Goal: Task Accomplishment & Management: Complete application form

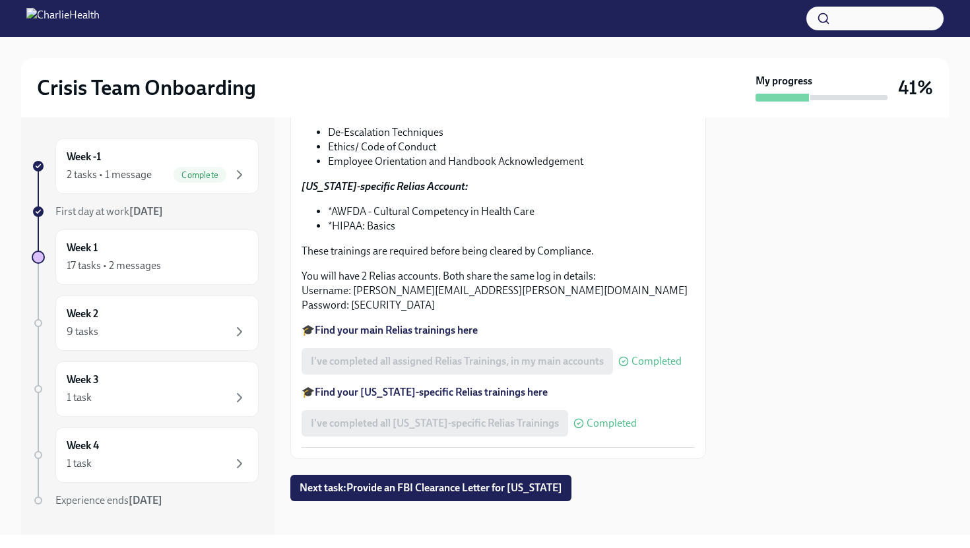
scroll to position [255, 0]
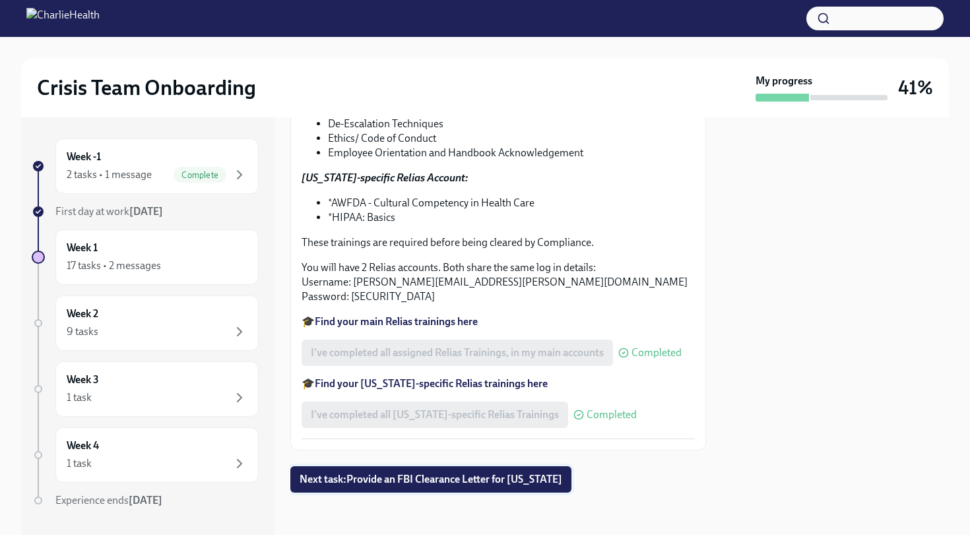
click at [460, 479] on span "Next task : Provide an FBI Clearance Letter for [US_STATE]" at bounding box center [431, 479] width 263 height 13
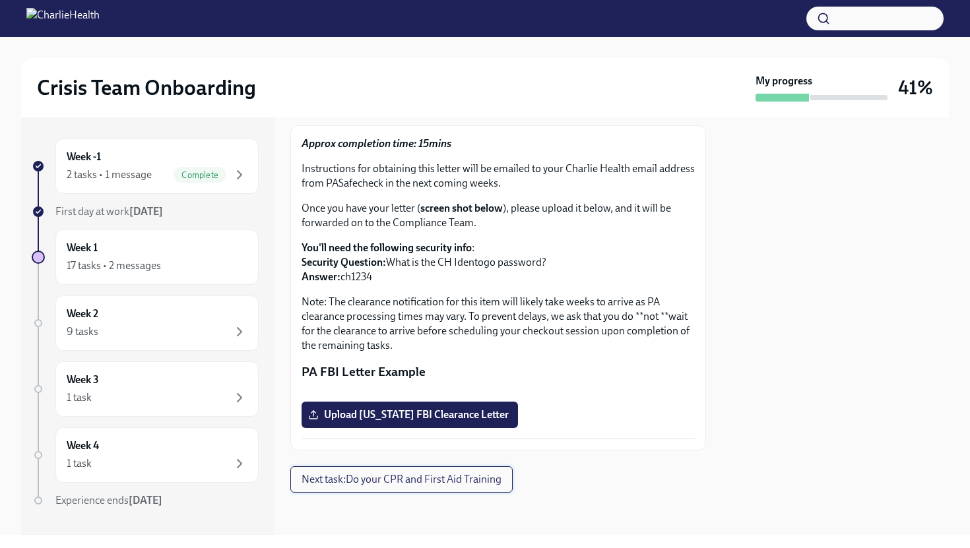
scroll to position [291, 0]
click at [420, 418] on span "Upload [US_STATE] FBI Clearance Letter" at bounding box center [410, 414] width 198 height 13
click at [0, 0] on input "Upload [US_STATE] FBI Clearance Letter" at bounding box center [0, 0] width 0 height 0
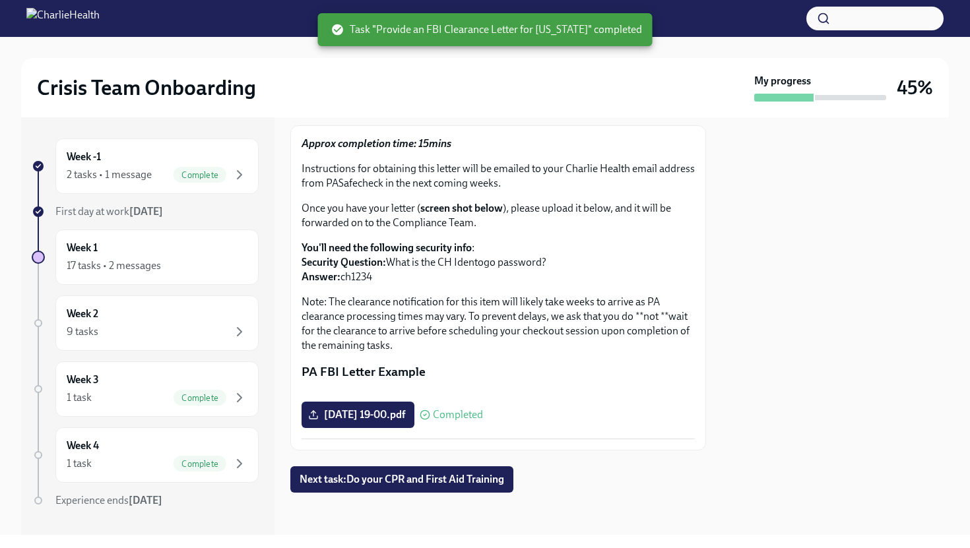
click at [820, 338] on div at bounding box center [835, 326] width 227 height 418
click at [470, 476] on span "Next task : Do your CPR and First Aid Training" at bounding box center [402, 479] width 205 height 13
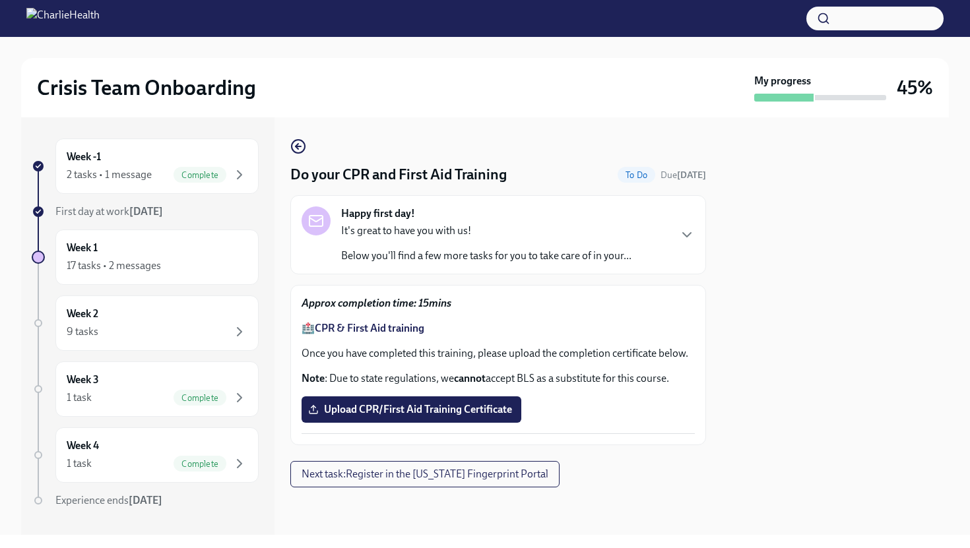
click at [410, 327] on strong "CPR & First Aid training" at bounding box center [370, 328] width 110 height 13
click at [428, 413] on span "Upload CPR/First Aid Training Certificate" at bounding box center [411, 409] width 201 height 13
click at [0, 0] on input "Upload CPR/First Aid Training Certificate" at bounding box center [0, 0] width 0 height 0
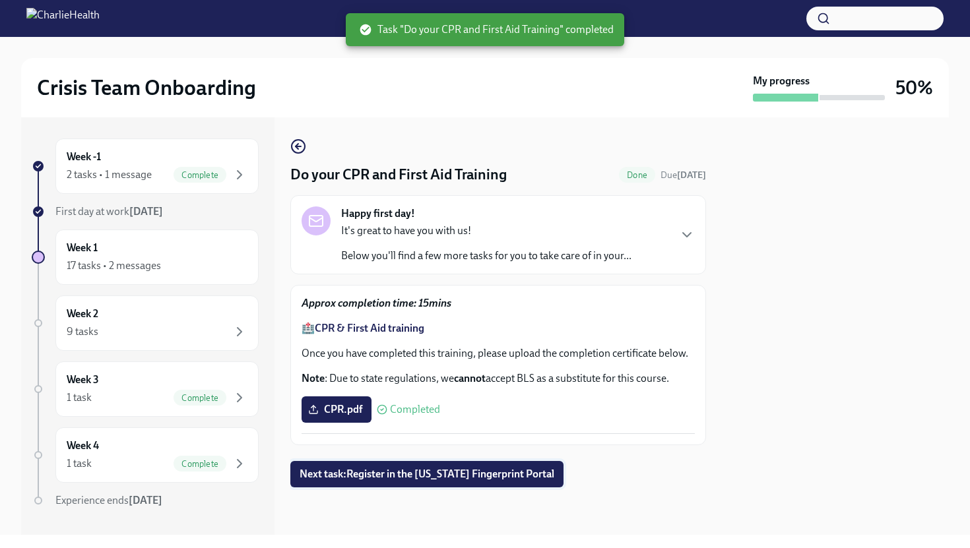
click at [486, 473] on span "Next task : Register in the [US_STATE] Fingerprint Portal" at bounding box center [427, 474] width 255 height 13
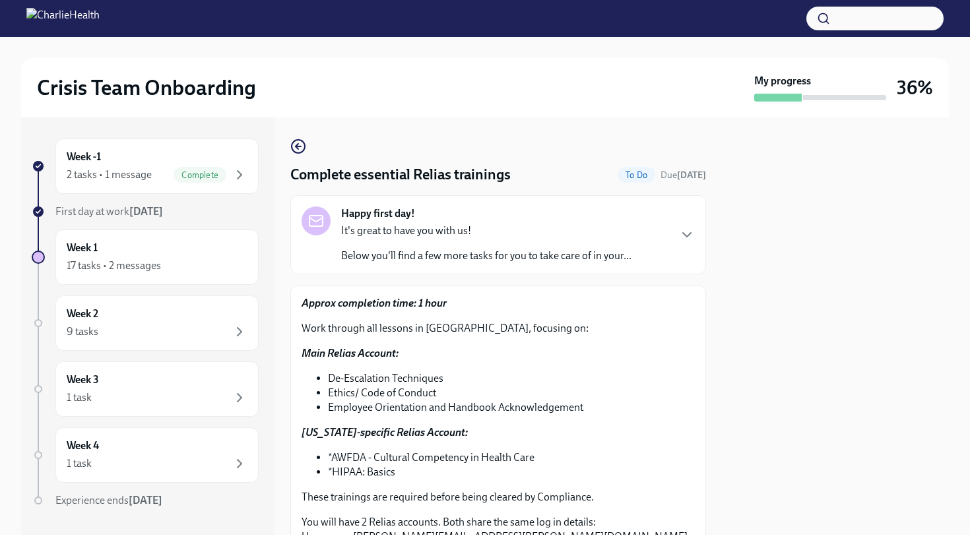
scroll to position [184, 0]
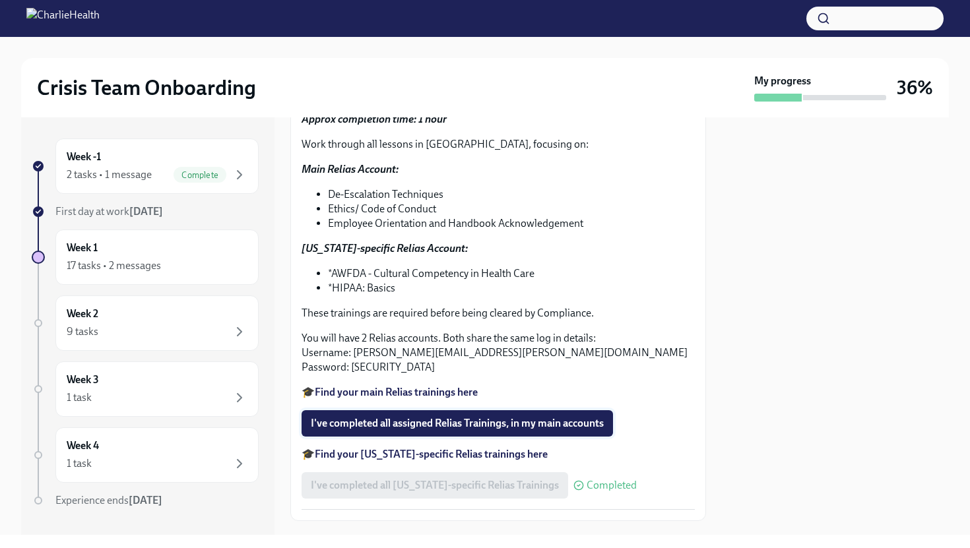
click at [420, 423] on span "I've completed all assigned Relias Trainings, in my main accounts" at bounding box center [457, 423] width 293 height 13
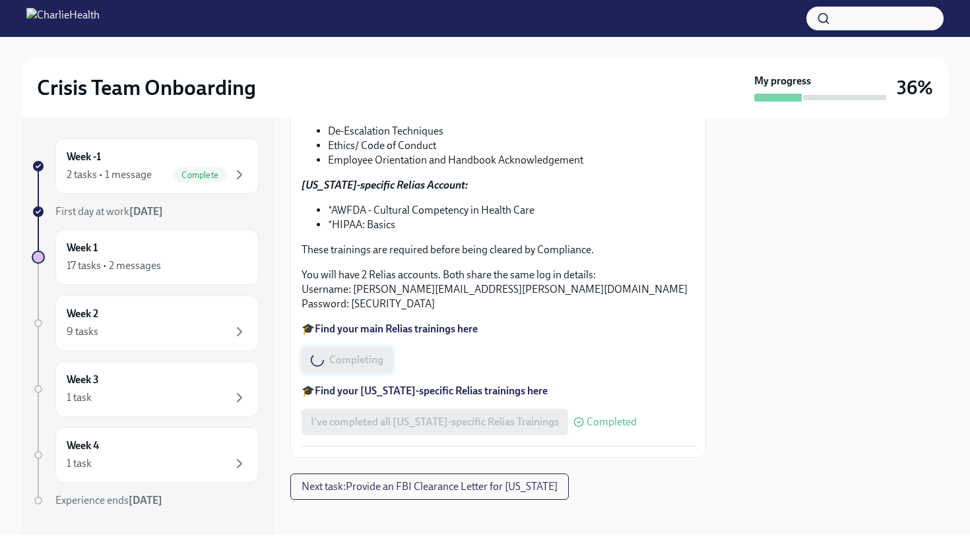
scroll to position [255, 0]
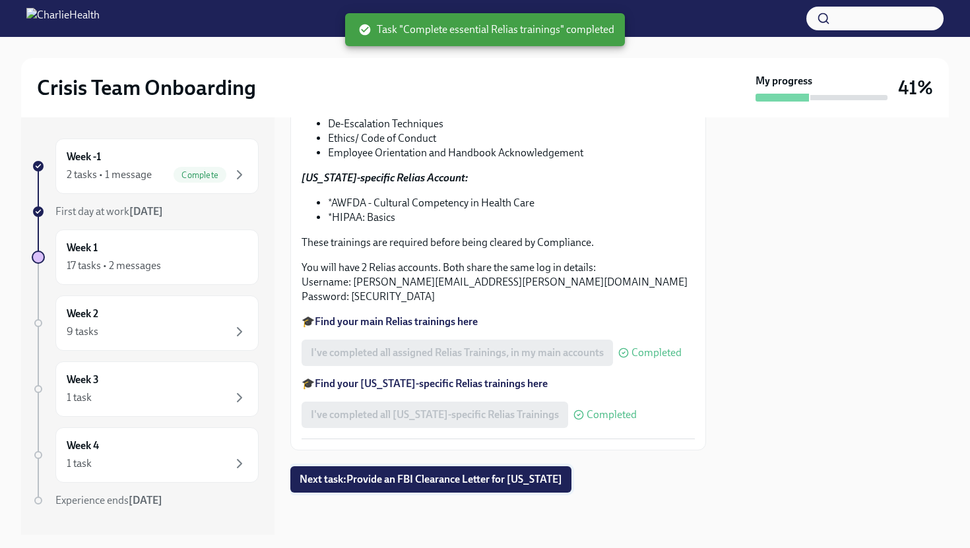
click at [436, 485] on span "Next task : Provide an FBI Clearance Letter for [US_STATE]" at bounding box center [431, 479] width 263 height 13
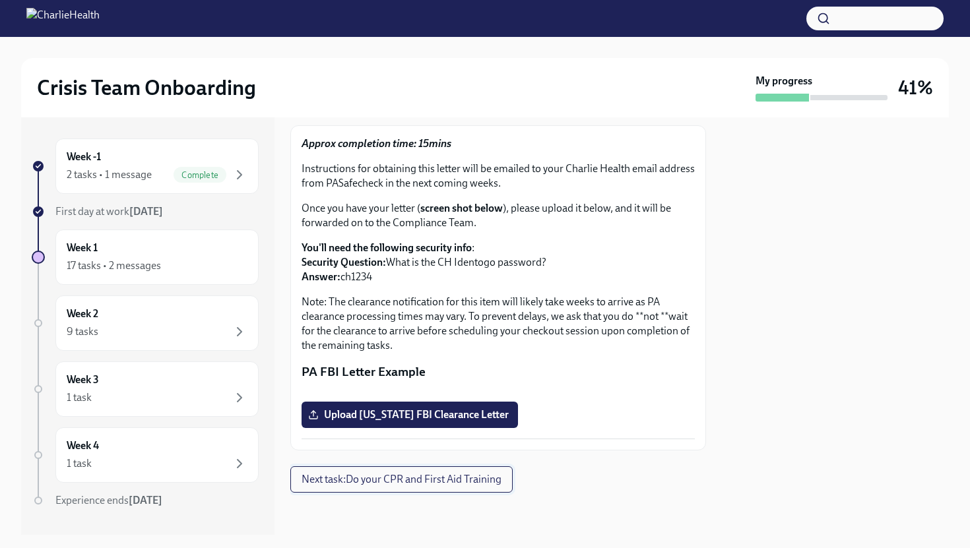
scroll to position [291, 0]
click at [438, 416] on span "Upload [US_STATE] FBI Clearance Letter" at bounding box center [410, 414] width 198 height 13
click at [0, 0] on input "Upload [US_STATE] FBI Clearance Letter" at bounding box center [0, 0] width 0 height 0
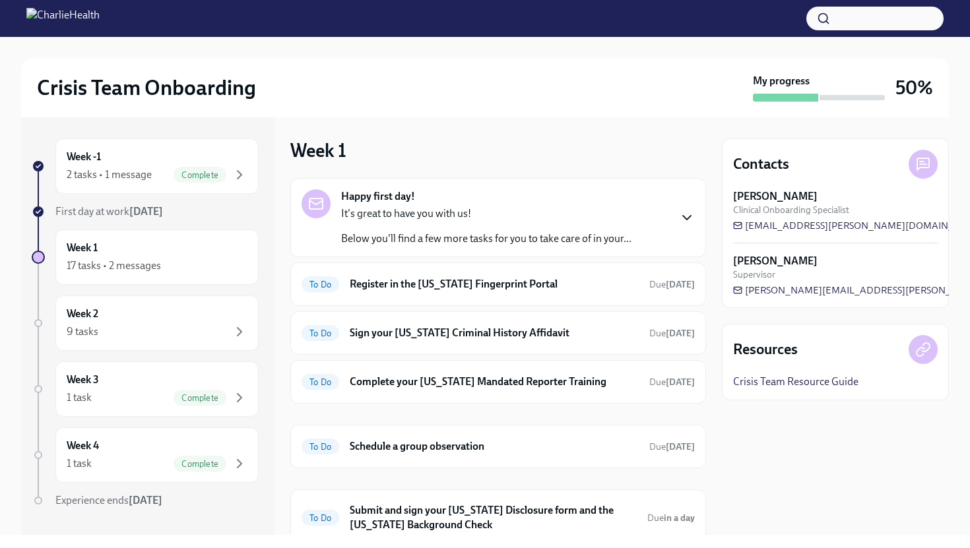
click at [680, 216] on icon "button" at bounding box center [687, 218] width 16 height 16
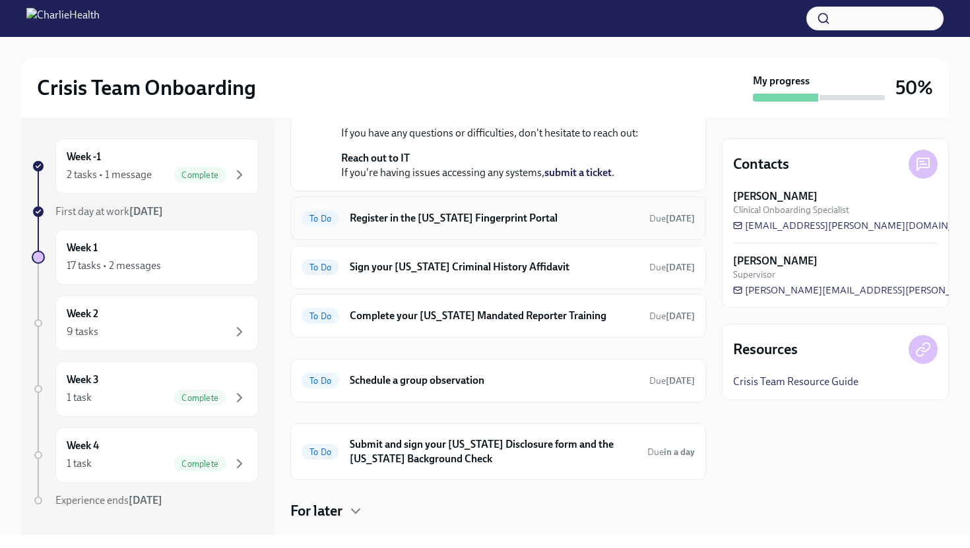
scroll to position [500, 0]
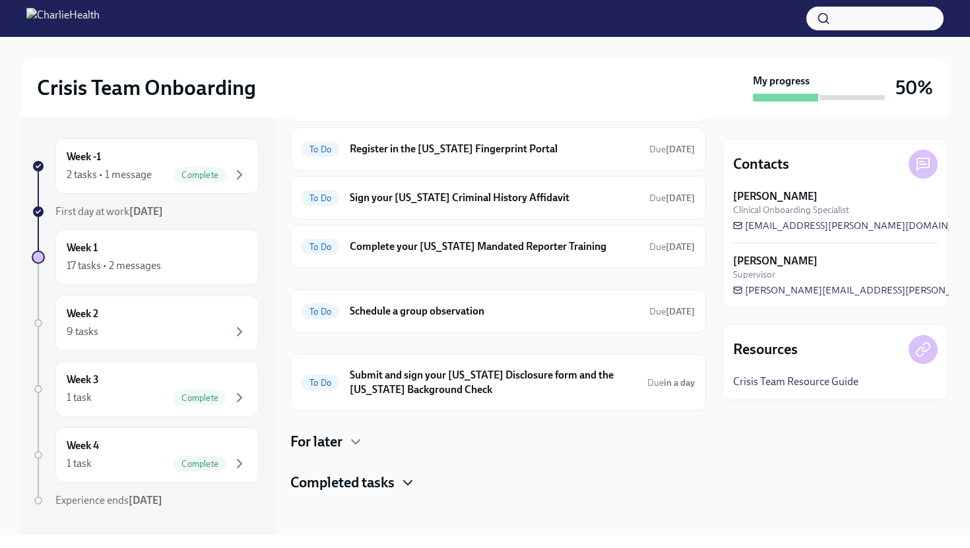
click at [412, 476] on icon "button" at bounding box center [408, 483] width 16 height 16
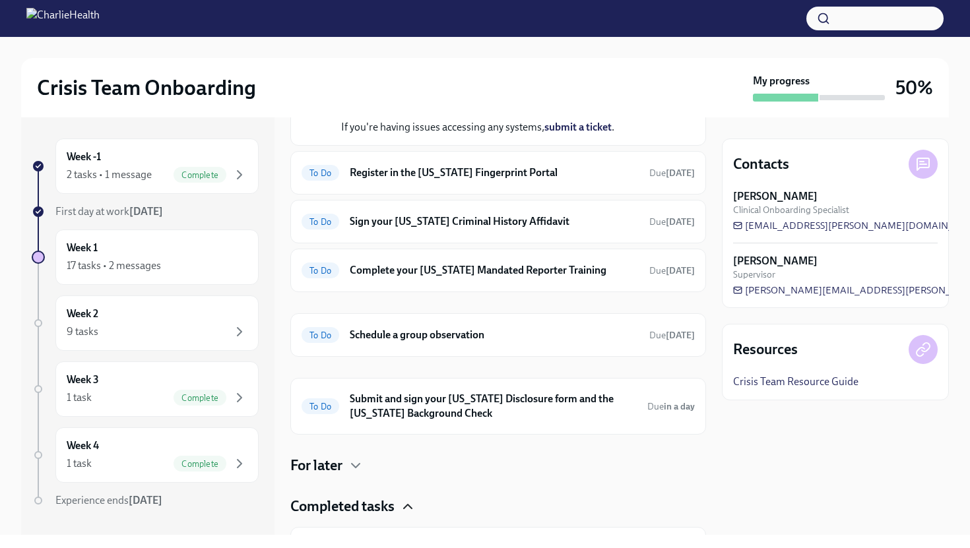
scroll to position [354, 0]
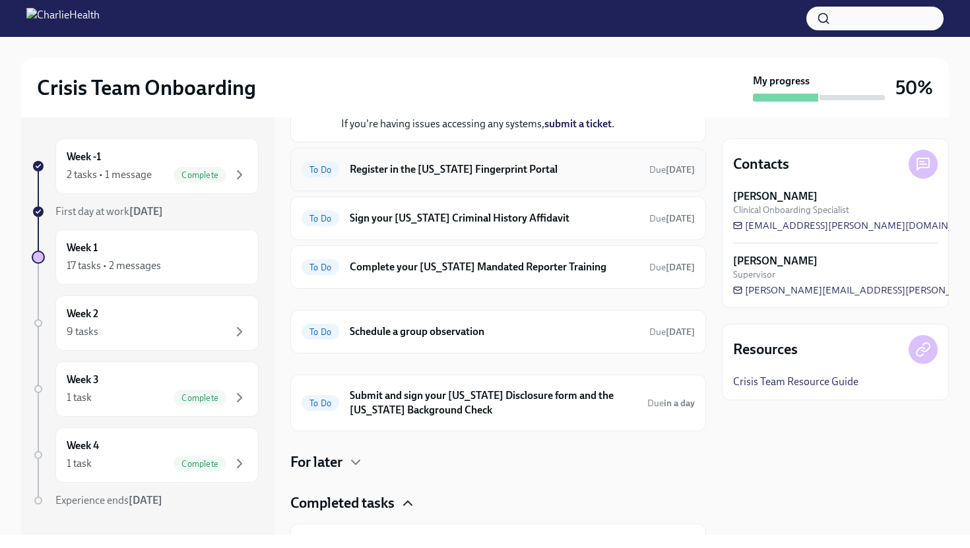
click at [412, 177] on h6 "Register in the [US_STATE] Fingerprint Portal" at bounding box center [494, 169] width 289 height 15
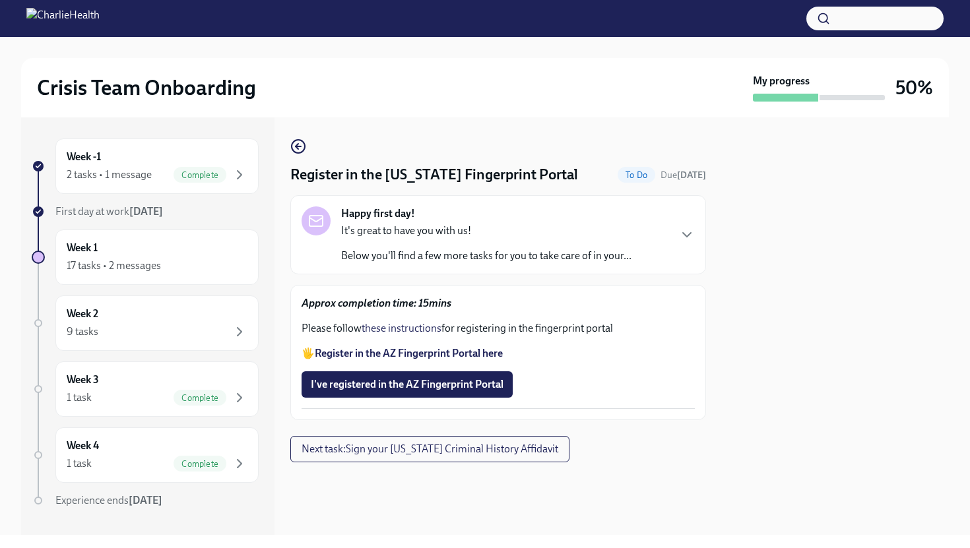
click at [405, 348] on strong "Register in the AZ Fingerprint Portal here" at bounding box center [409, 353] width 188 height 13
click at [417, 306] on strong "Approx completion time: 15mins" at bounding box center [377, 303] width 150 height 13
click at [432, 329] on link "these instructions" at bounding box center [402, 328] width 80 height 13
click at [430, 392] on button "I've registered in the AZ Fingerprint Portal" at bounding box center [407, 385] width 211 height 26
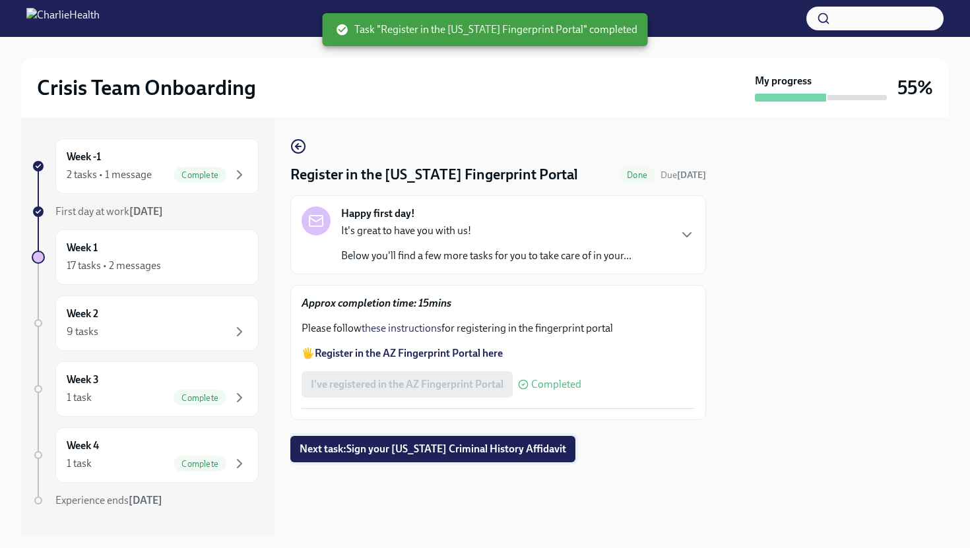
click at [465, 451] on span "Next task : Sign your Arizona Criminal History Affidavit" at bounding box center [433, 449] width 267 height 13
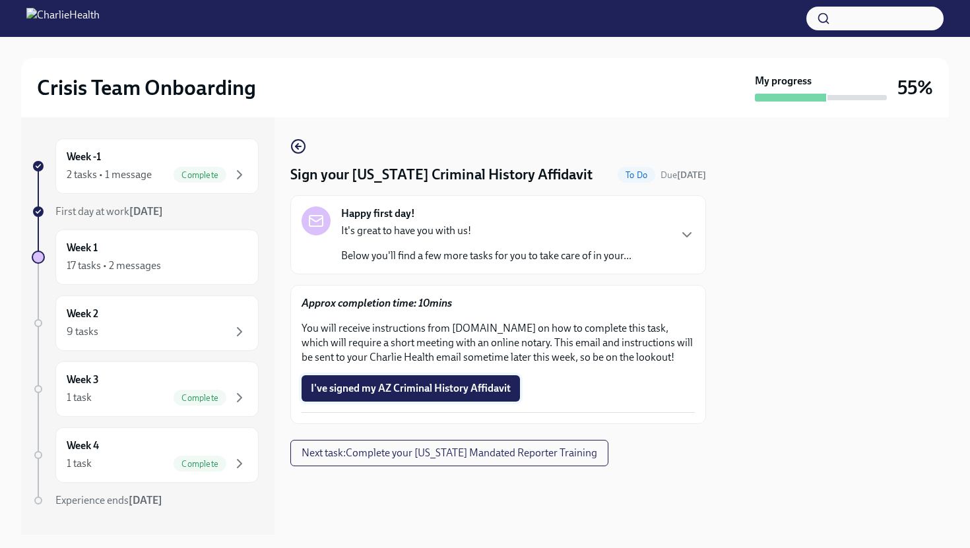
click at [431, 391] on span "I've signed my AZ Criminal History Affidavit" at bounding box center [411, 388] width 200 height 13
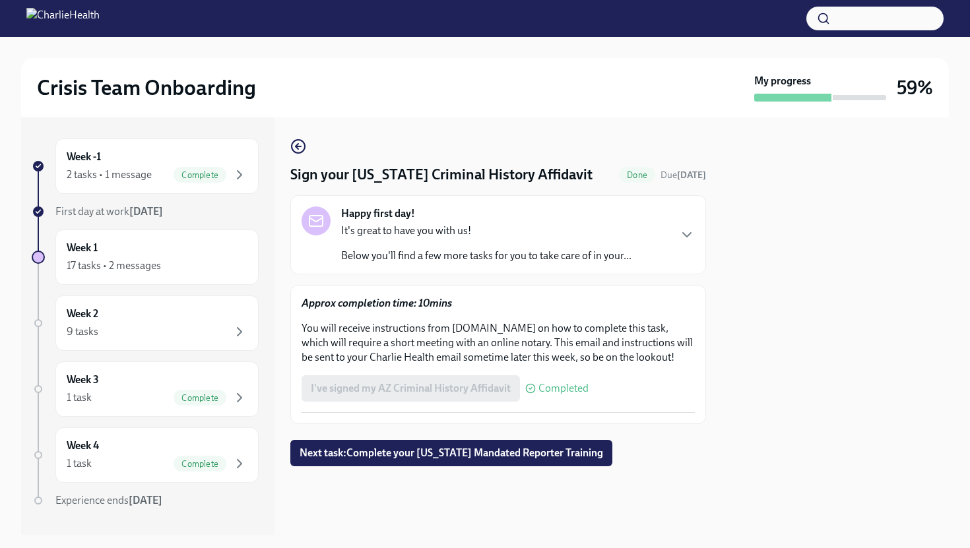
click at [556, 393] on span "Completed" at bounding box center [563, 388] width 50 height 11
click at [509, 451] on span "Next task : Complete your [US_STATE] Mandated Reporter Training" at bounding box center [452, 453] width 304 height 13
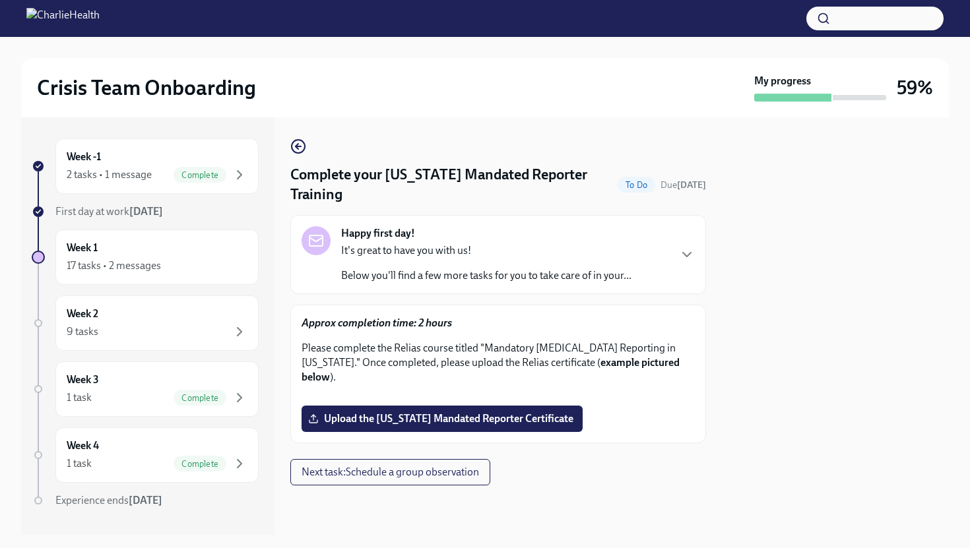
scroll to position [209, 0]
click at [501, 432] on label "Upload the Pennsylvania Mandated Reporter Certificate" at bounding box center [442, 419] width 281 height 26
click at [0, 0] on input "Upload the Pennsylvania Mandated Reporter Certificate" at bounding box center [0, 0] width 0 height 0
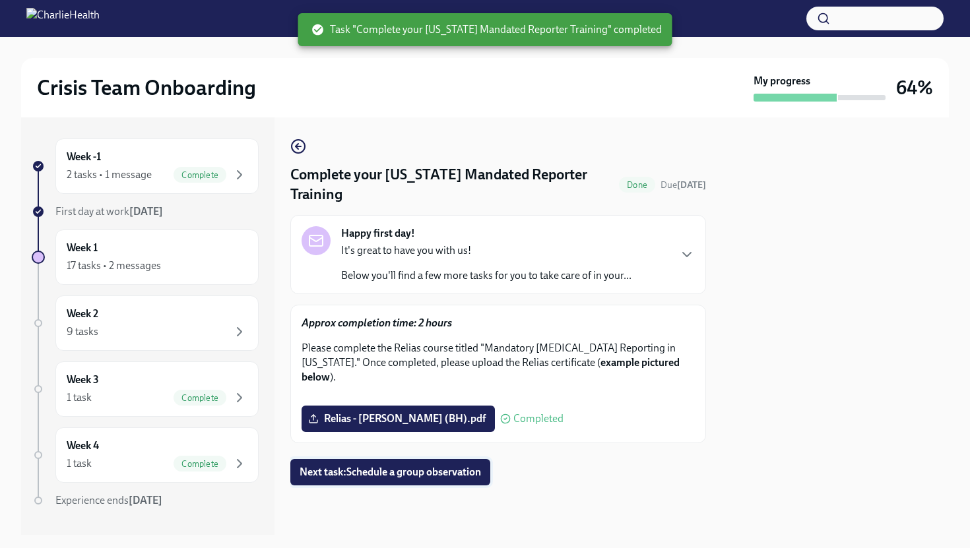
click at [461, 479] on span "Next task : Schedule a group observation" at bounding box center [390, 472] width 181 height 13
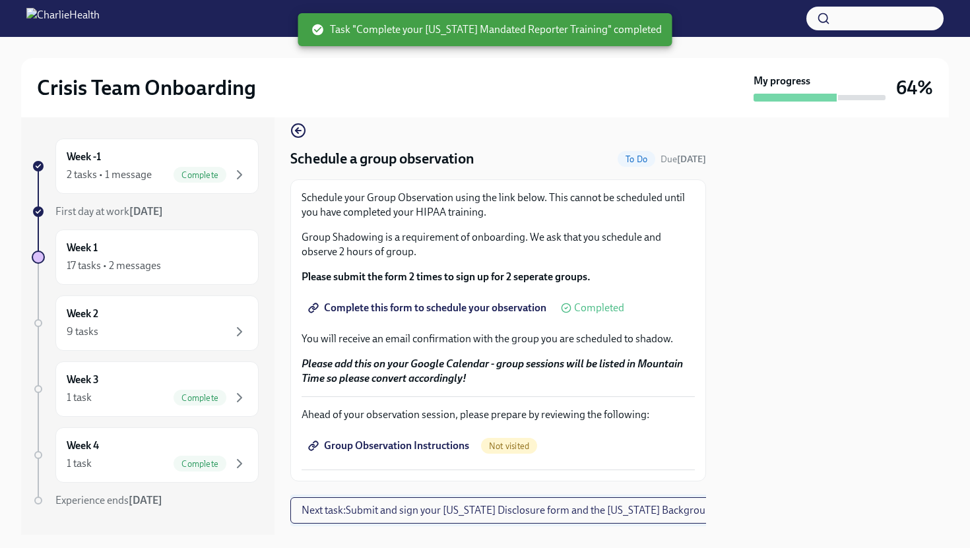
scroll to position [47, 0]
